Goal: Find specific page/section: Find specific page/section

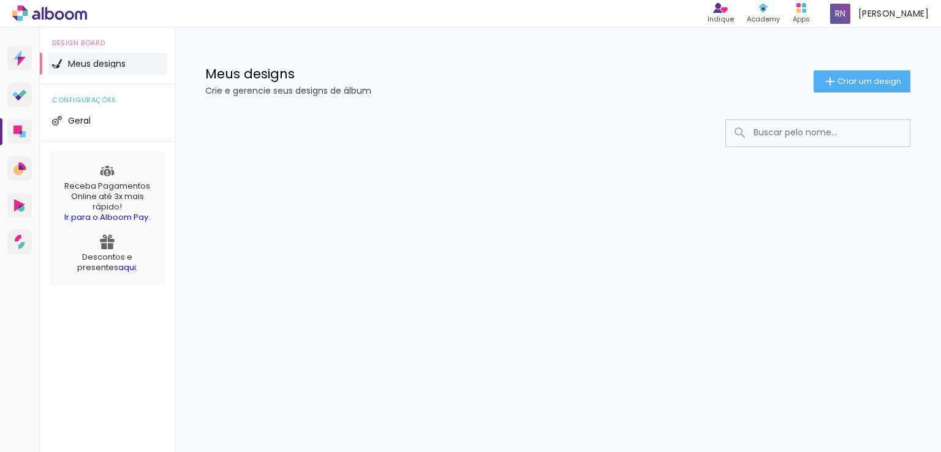
click at [780, 138] on input at bounding box center [834, 132] width 175 height 25
type input "c."
type paper-input "c."
click at [19, 171] on icon at bounding box center [18, 170] width 10 height 10
